Goal: Task Accomplishment & Management: Manage account settings

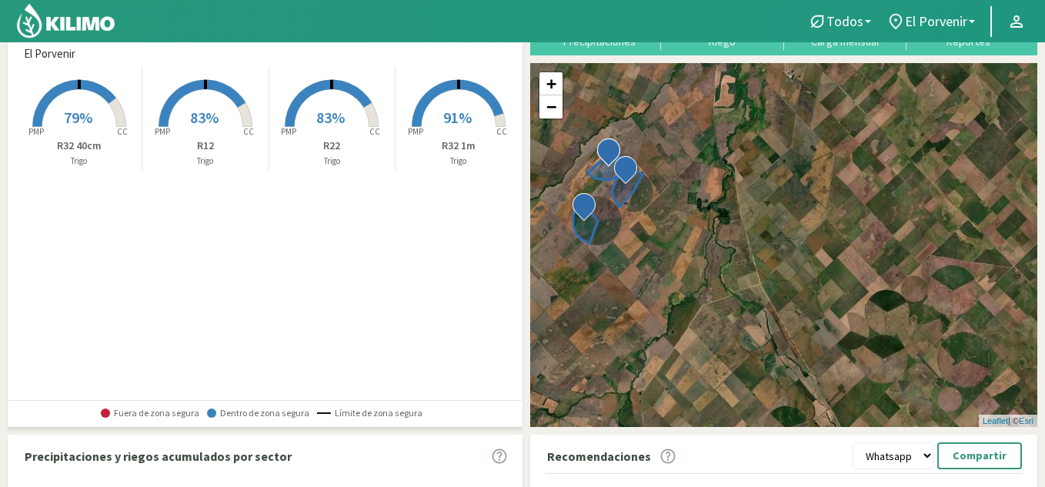
scroll to position [460, 0]
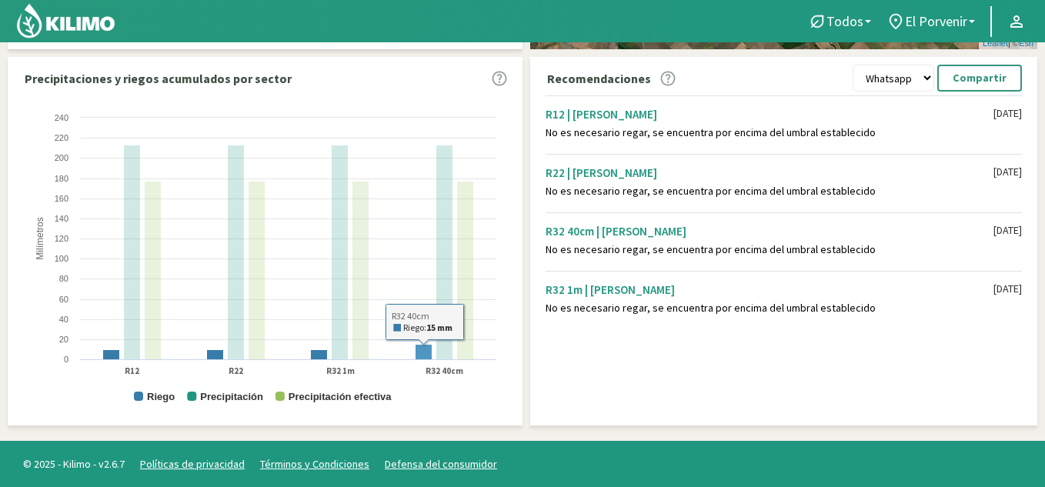
click at [425, 355] on rect at bounding box center [423, 352] width 17 height 15
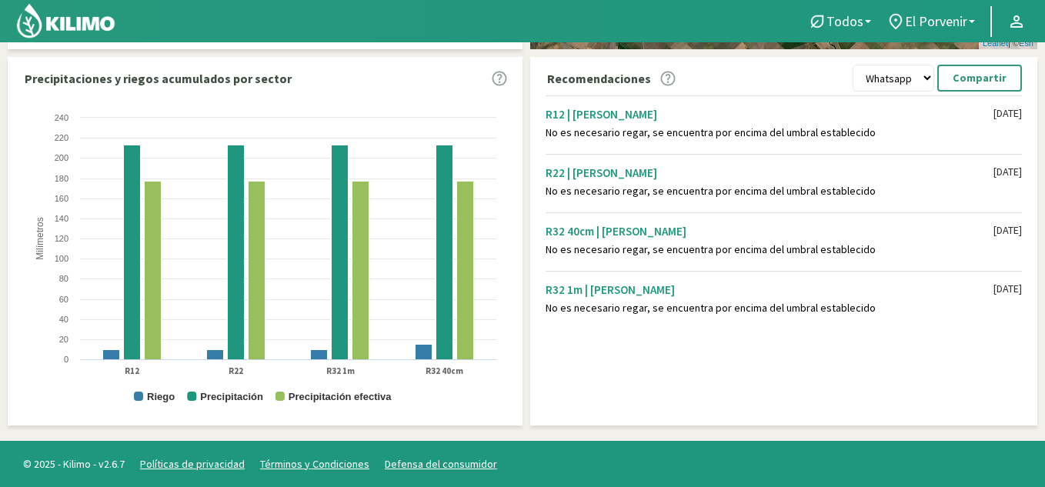
click at [886, 246] on div "No es necesario regar, se encuentra por encima del umbral establecido" at bounding box center [769, 249] width 448 height 13
click at [711, 250] on div "No es necesario regar, se encuentra por encima del umbral establecido" at bounding box center [769, 249] width 448 height 13
click at [554, 232] on div "R32 40cm | [PERSON_NAME]" at bounding box center [769, 231] width 448 height 15
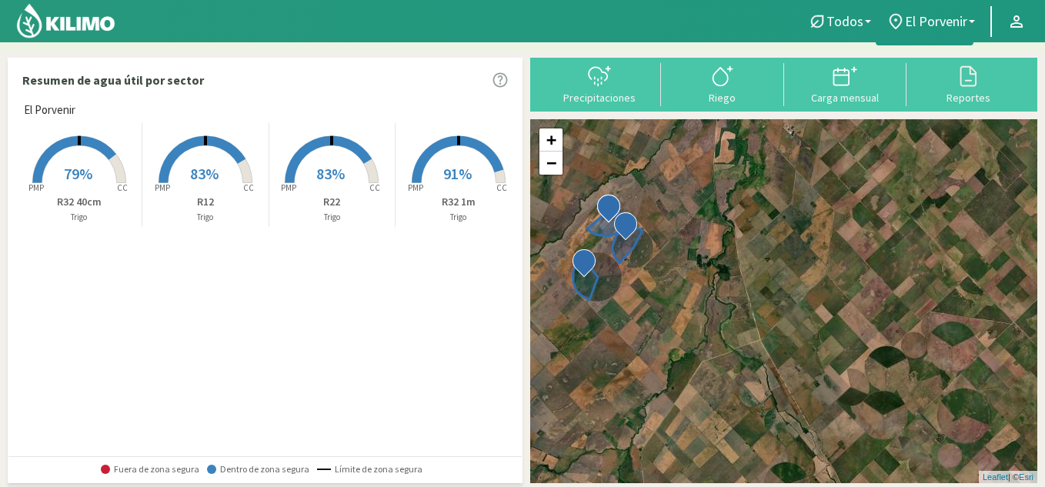
scroll to position [0, 0]
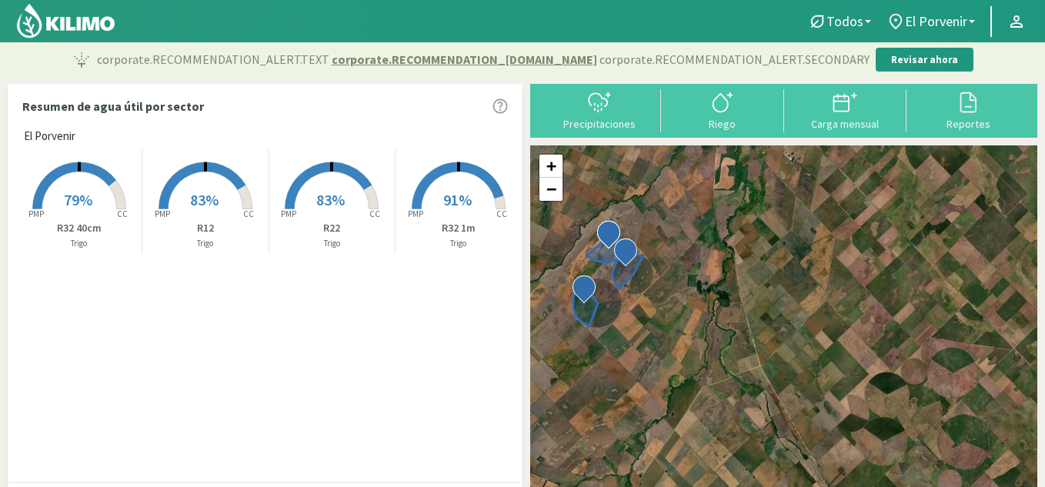
click at [82, 216] on rect at bounding box center [79, 210] width 123 height 123
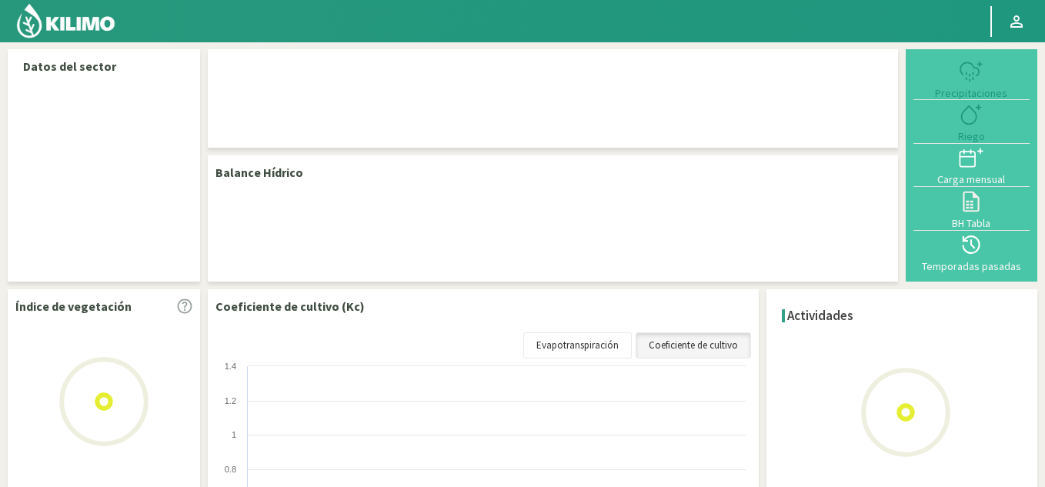
select select "3: Object"
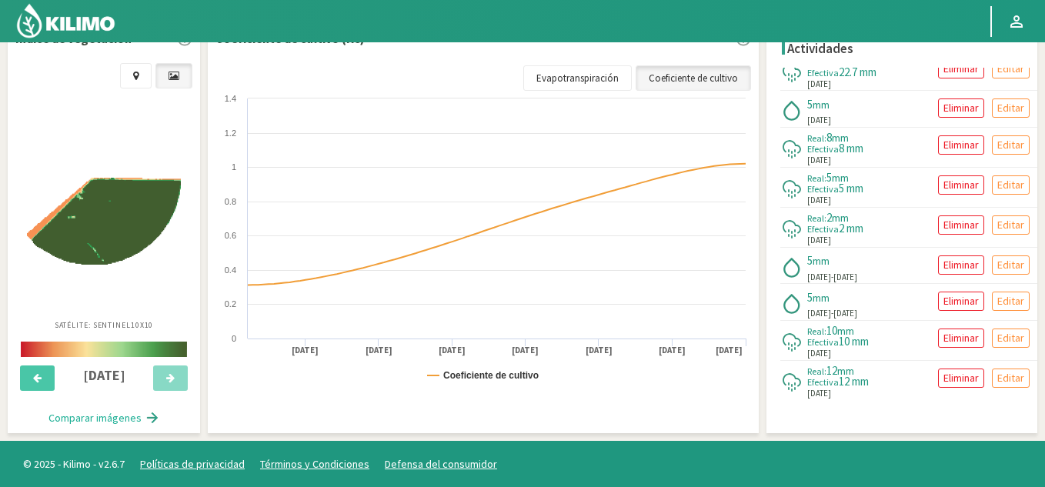
scroll to position [258, 0]
click at [946, 260] on p "Eliminar" at bounding box center [960, 263] width 35 height 18
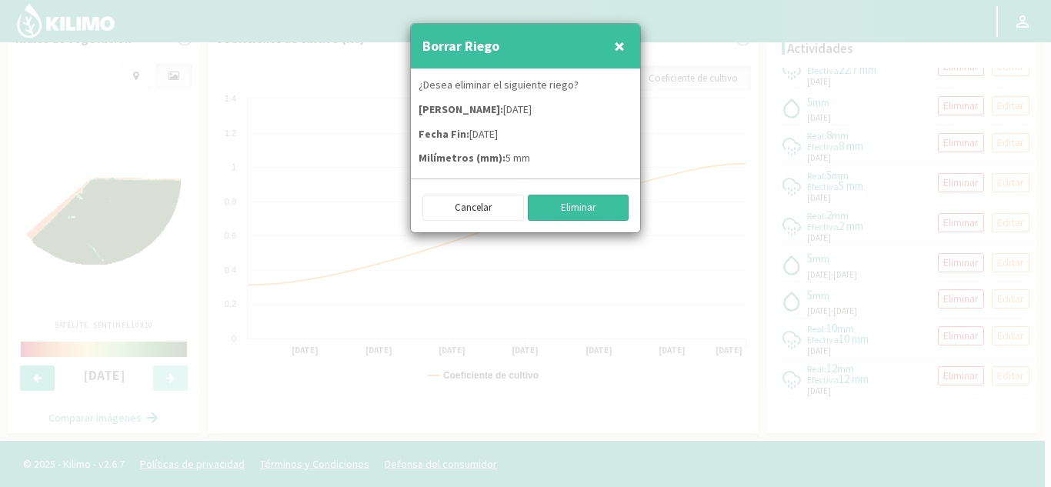
drag, startPoint x: 575, startPoint y: 216, endPoint x: 558, endPoint y: 240, distance: 28.8
click at [573, 238] on div "Borrar Riego × ¿Desea eliminar el siguiente riego? Fecha Inicio: [DATE] Fecha F…" at bounding box center [525, 243] width 1051 height 487
click at [459, 212] on button "Cancelar" at bounding box center [473, 208] width 102 height 26
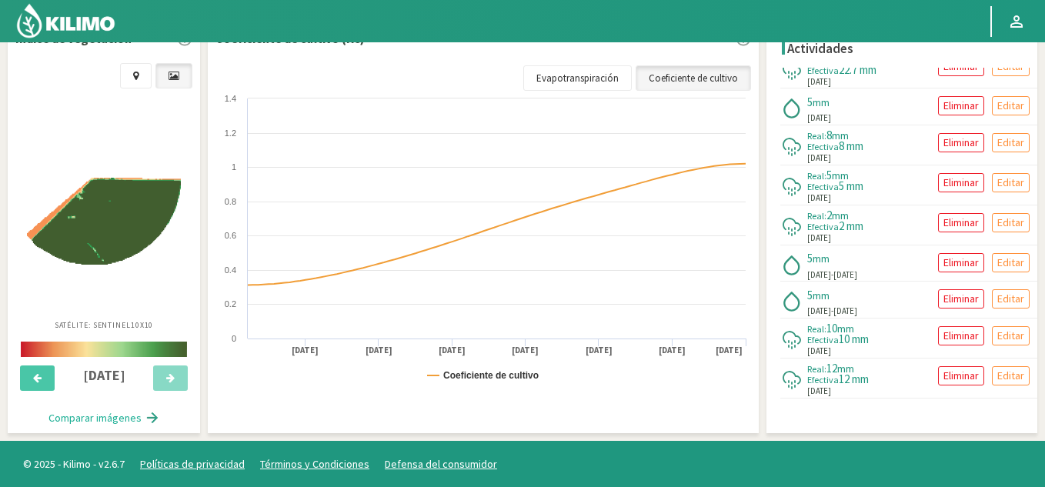
click at [817, 299] on span "mm" at bounding box center [820, 295] width 17 height 14
click at [943, 263] on p "Eliminar" at bounding box center [960, 263] width 35 height 18
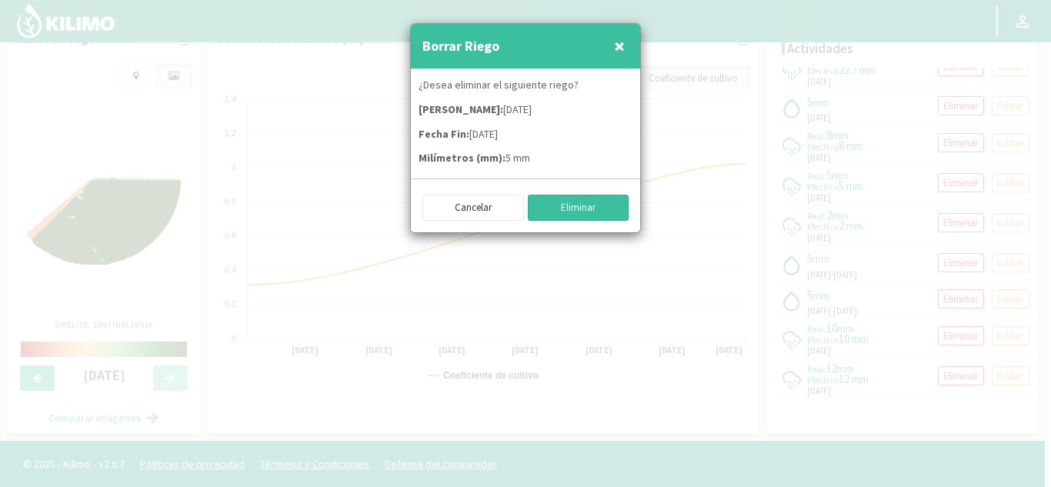
click at [568, 203] on button "Eliminar" at bounding box center [579, 208] width 102 height 26
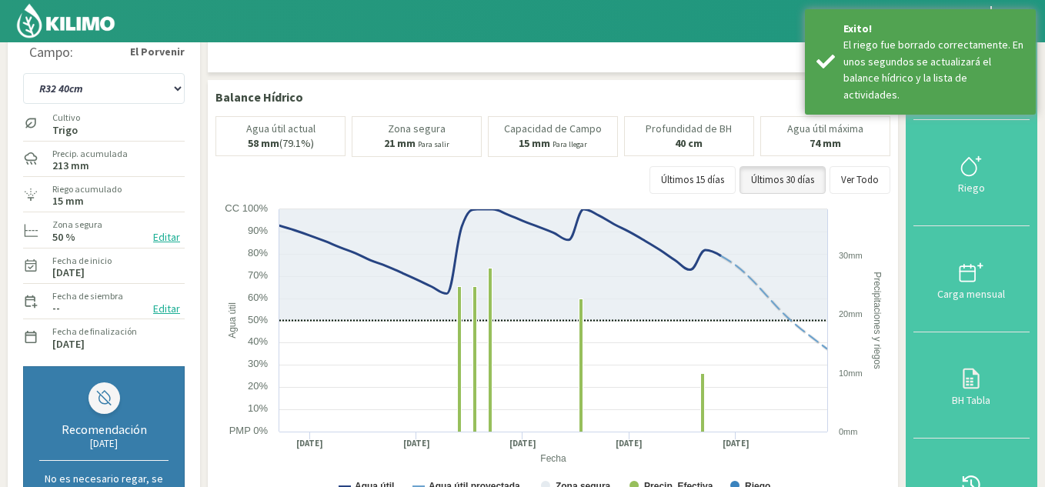
scroll to position [0, 0]
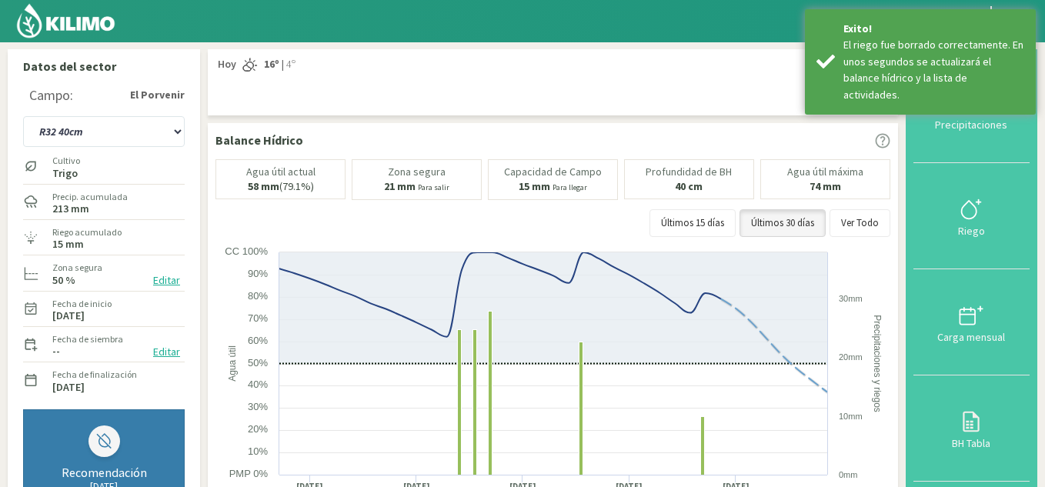
click at [47, 20] on img at bounding box center [65, 20] width 101 height 37
